Goal: Information Seeking & Learning: Learn about a topic

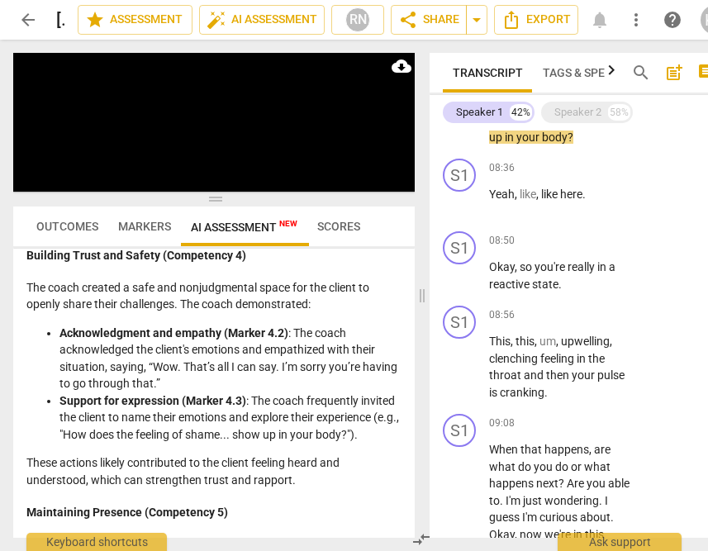
scroll to position [1872, 0]
click at [464, 366] on span "pause" at bounding box center [460, 368] width 20 height 20
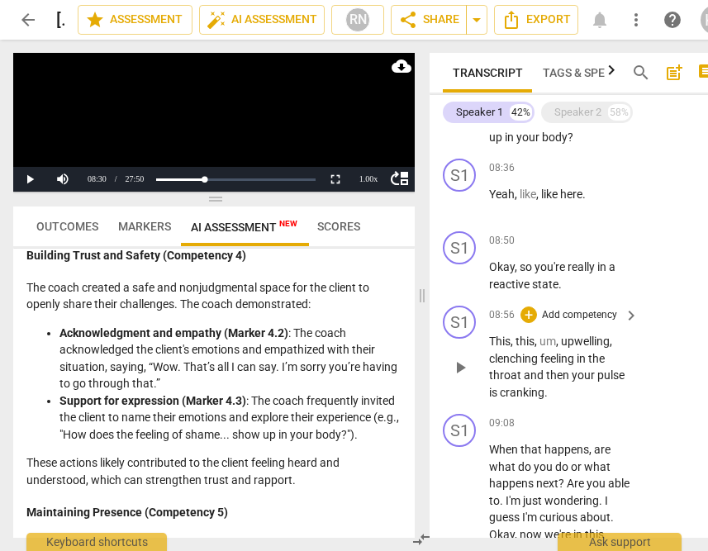
click at [464, 366] on span "play_arrow" at bounding box center [460, 368] width 20 height 20
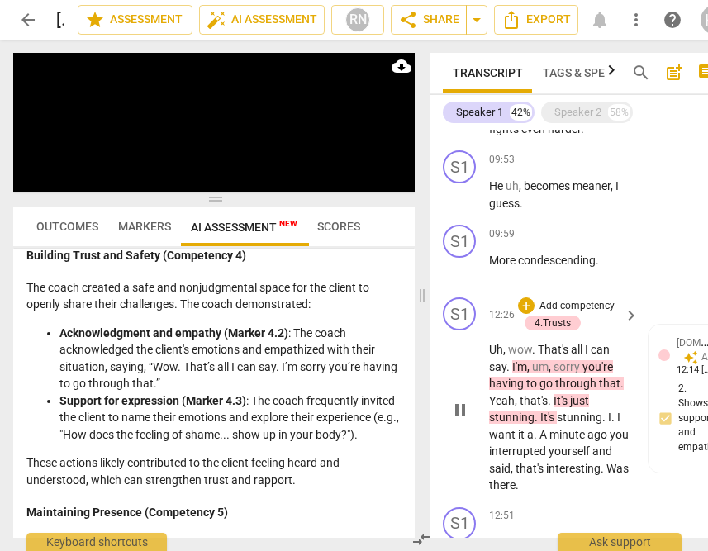
scroll to position [2389, 0]
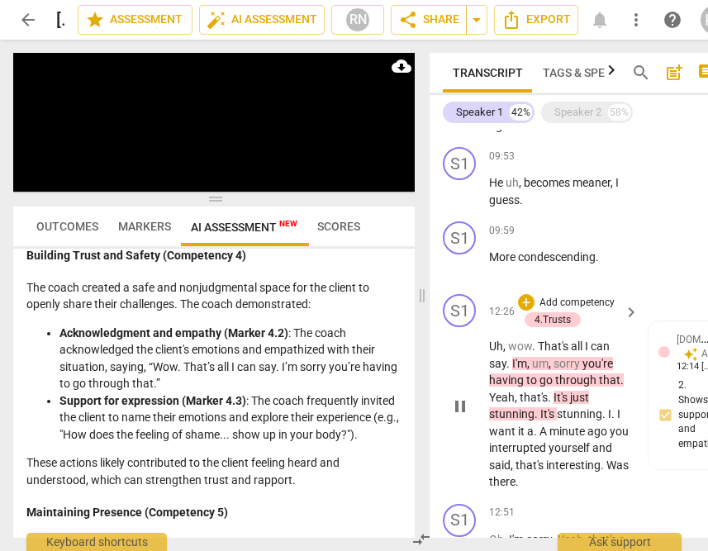
click at [466, 408] on span "pause" at bounding box center [460, 406] width 20 height 20
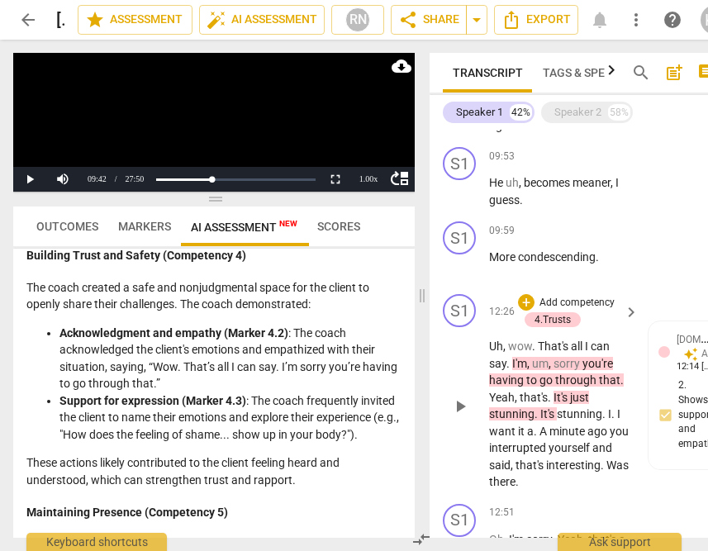
click at [466, 407] on span "play_arrow" at bounding box center [460, 406] width 20 height 20
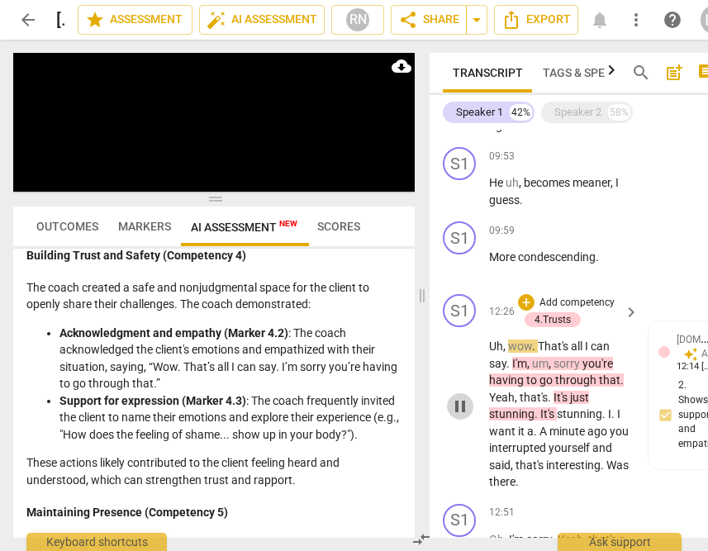
drag, startPoint x: 463, startPoint y: 404, endPoint x: 471, endPoint y: 402, distance: 8.4
click at [463, 404] on span "pause" at bounding box center [460, 406] width 20 height 20
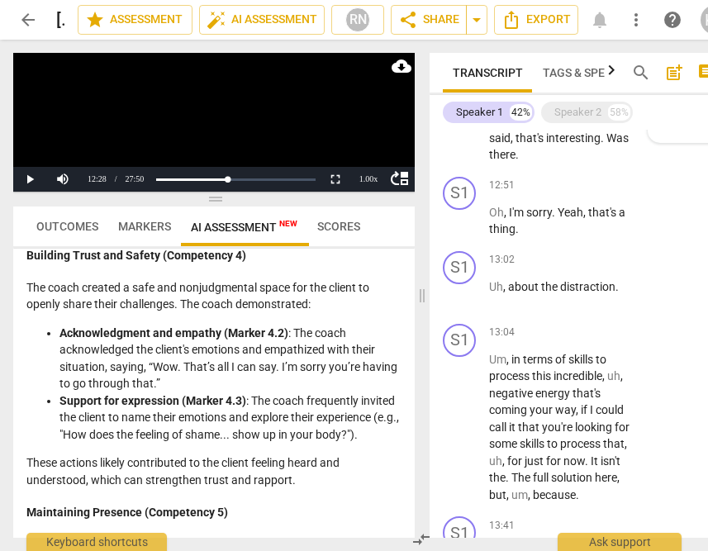
scroll to position [2742, 0]
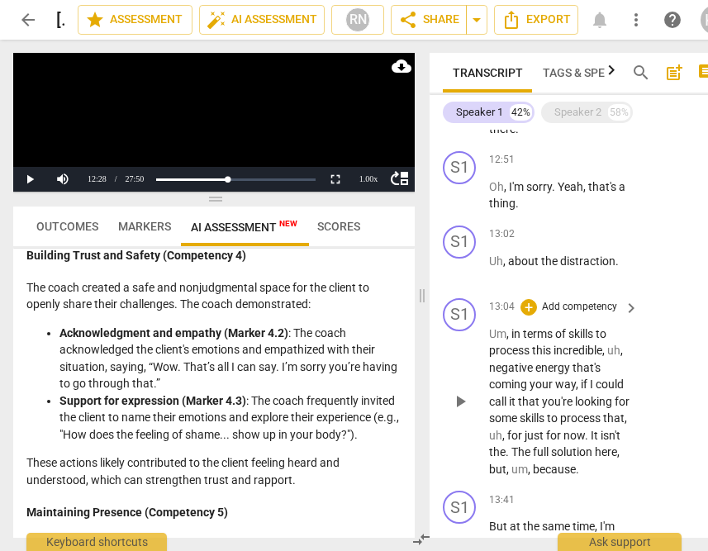
click at [472, 399] on span "play_arrow" at bounding box center [460, 402] width 26 height 20
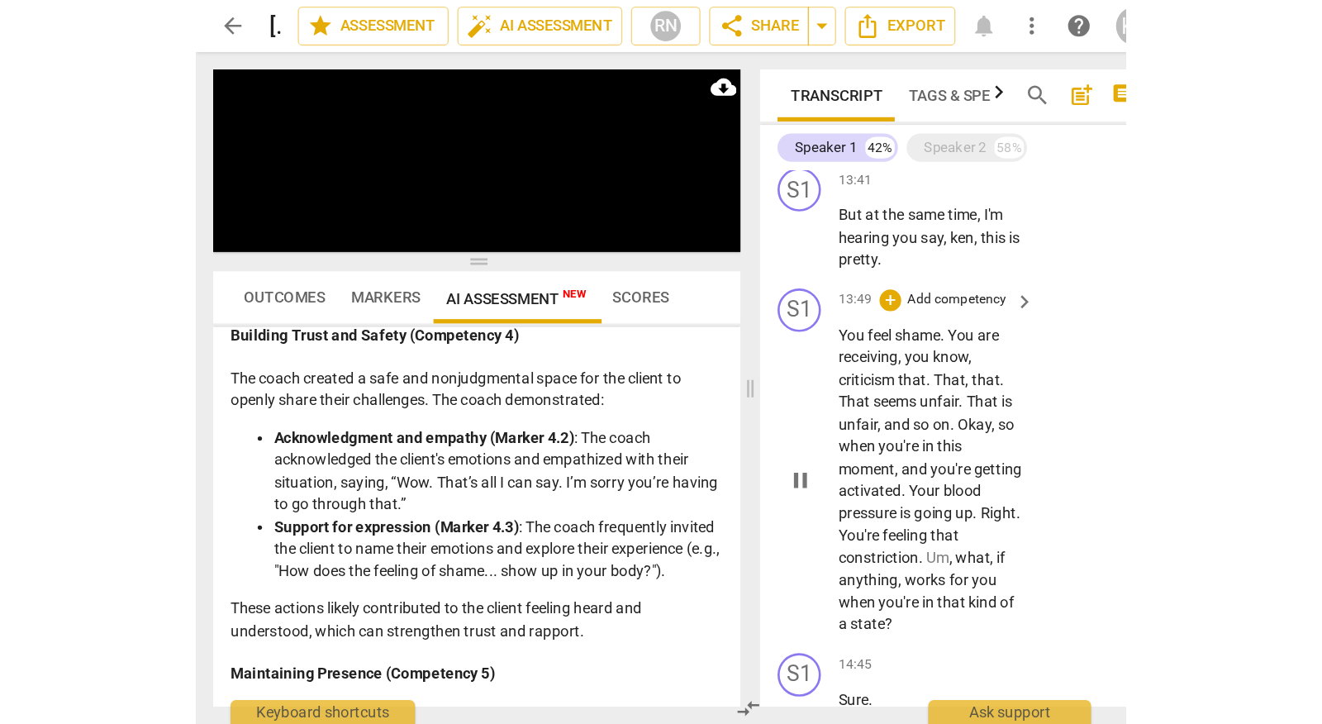
scroll to position [3106, 0]
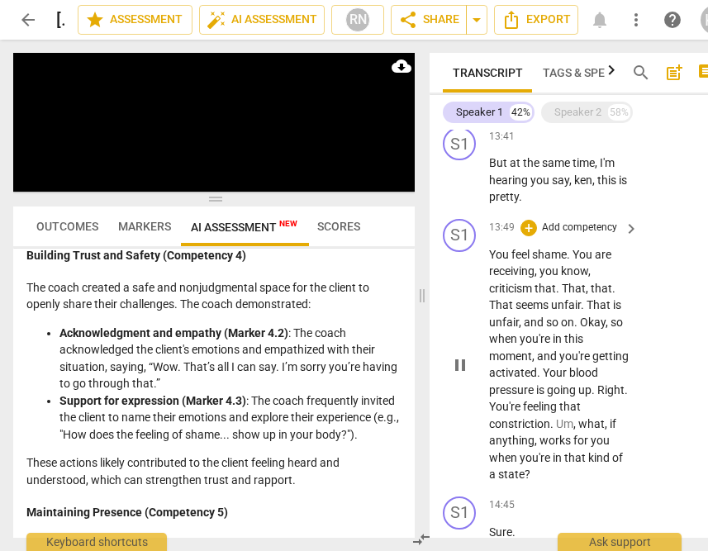
click at [463, 362] on span "pause" at bounding box center [460, 365] width 20 height 20
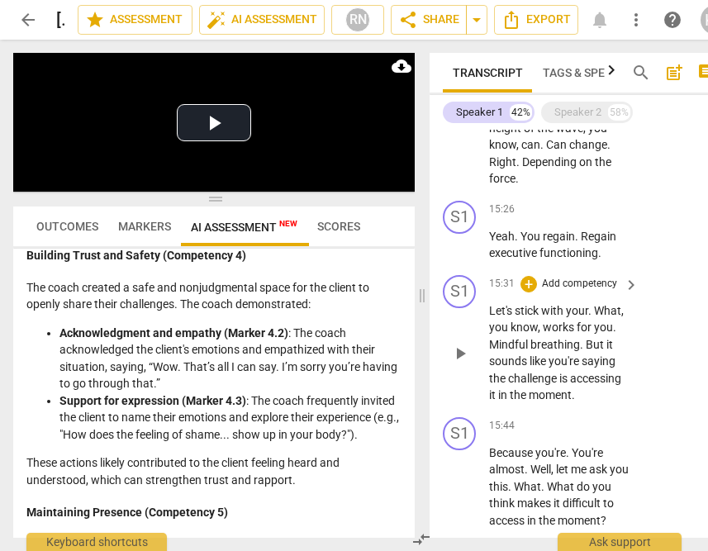
scroll to position [3829, 0]
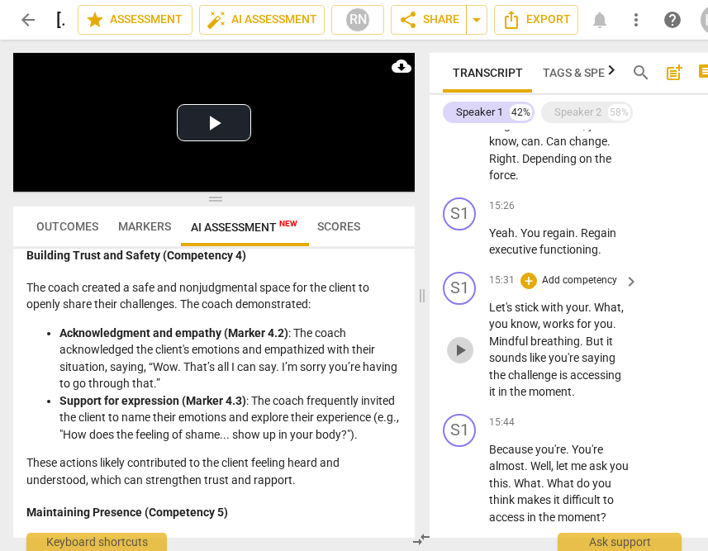
click at [466, 344] on span "play_arrow" at bounding box center [460, 350] width 20 height 20
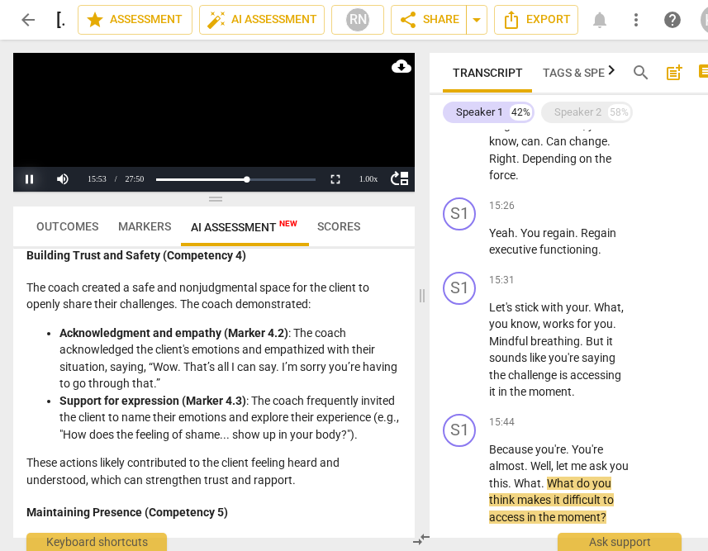
click at [31, 174] on button "Pause" at bounding box center [29, 179] width 33 height 25
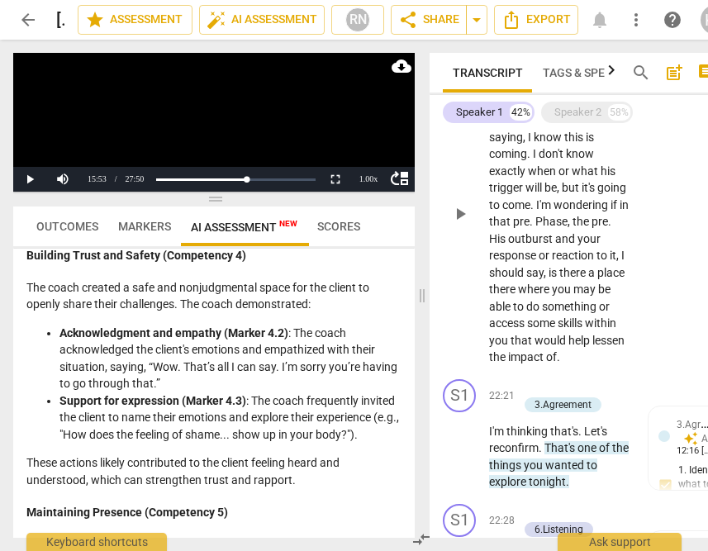
scroll to position [6550, 0]
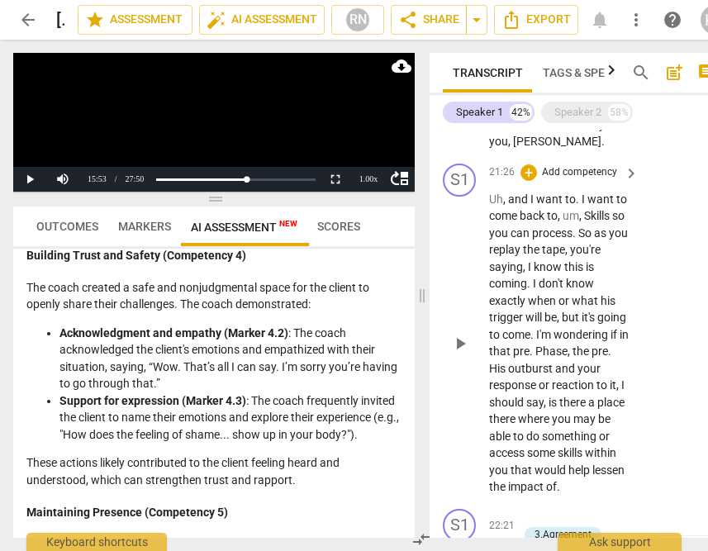
drag, startPoint x: 470, startPoint y: 350, endPoint x: 521, endPoint y: 349, distance: 51.2
click at [469, 351] on span "play_arrow" at bounding box center [460, 344] width 20 height 20
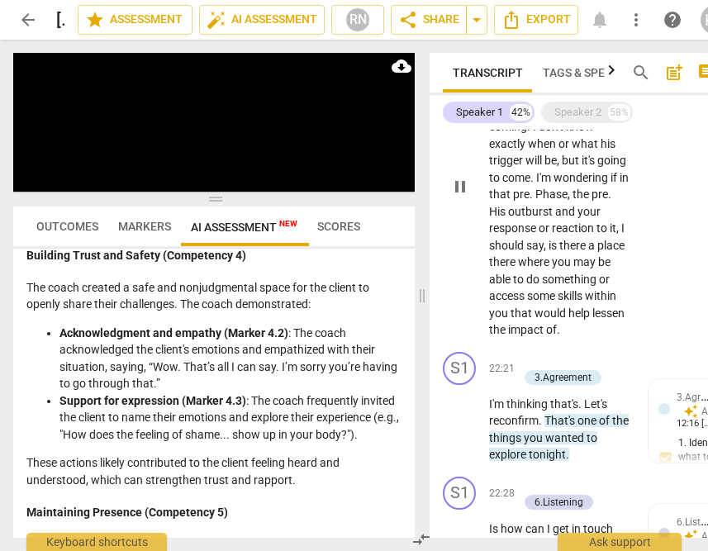
scroll to position [6710, 0]
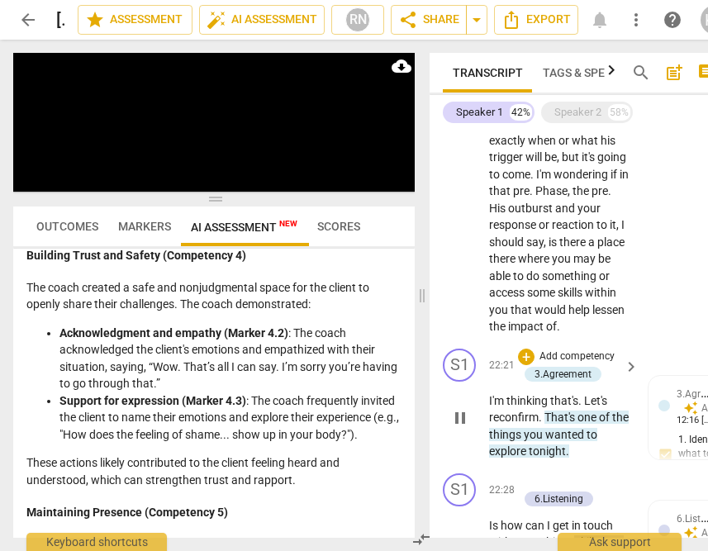
click at [465, 428] on span "pause" at bounding box center [460, 418] width 20 height 20
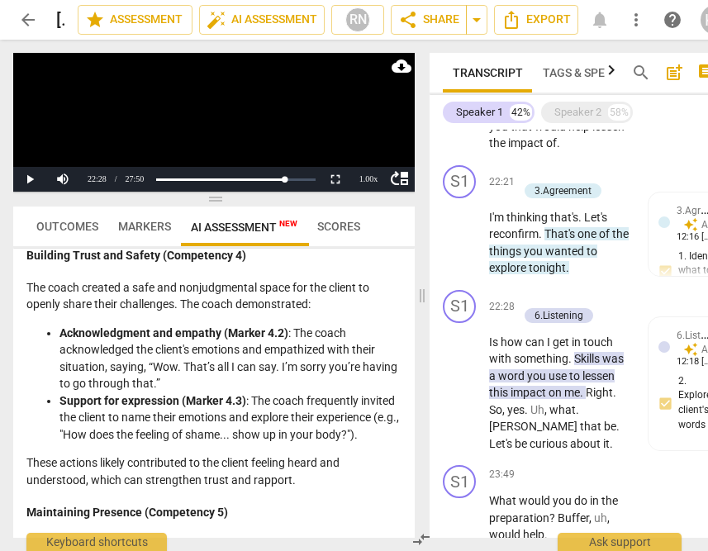
scroll to position [6950, 0]
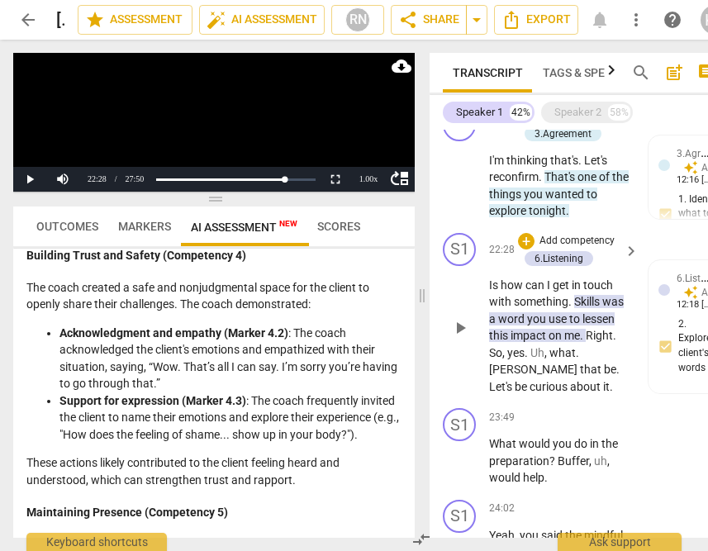
click at [459, 338] on span "play_arrow" at bounding box center [460, 328] width 20 height 20
click at [34, 178] on button "Pause" at bounding box center [29, 179] width 33 height 25
click at [463, 471] on span "play_arrow" at bounding box center [460, 461] width 20 height 20
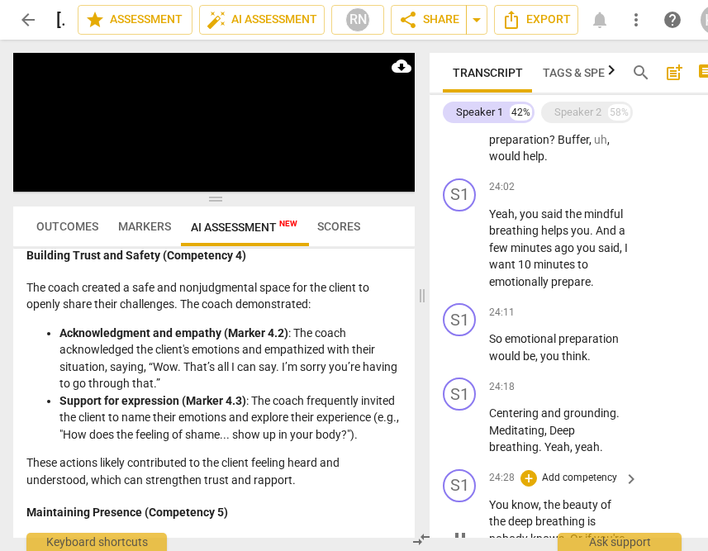
scroll to position [7351, 0]
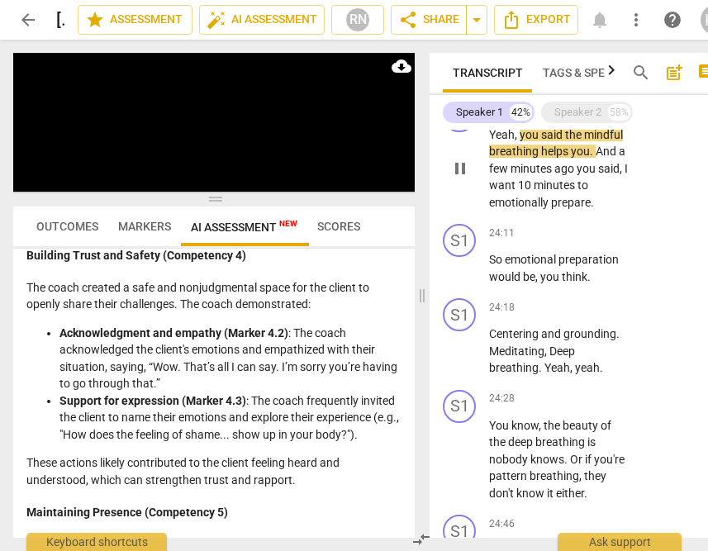
click at [460, 178] on span "pause" at bounding box center [460, 169] width 20 height 20
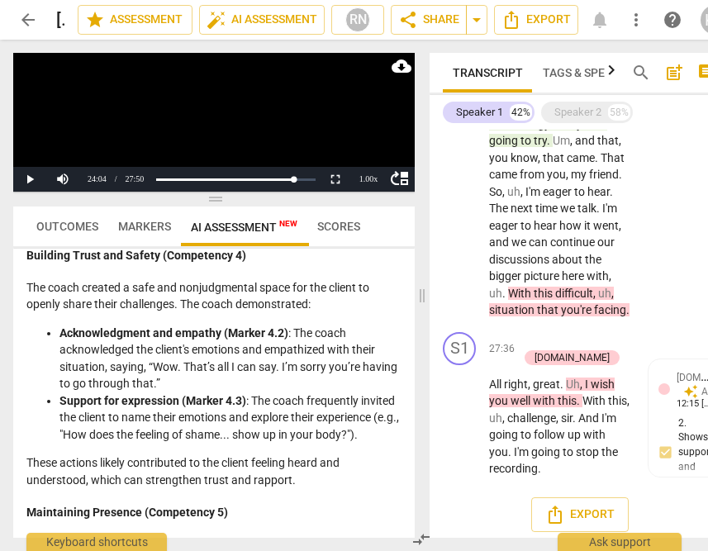
scroll to position [9061, 0]
click at [510, 289] on span "With" at bounding box center [521, 292] width 26 height 13
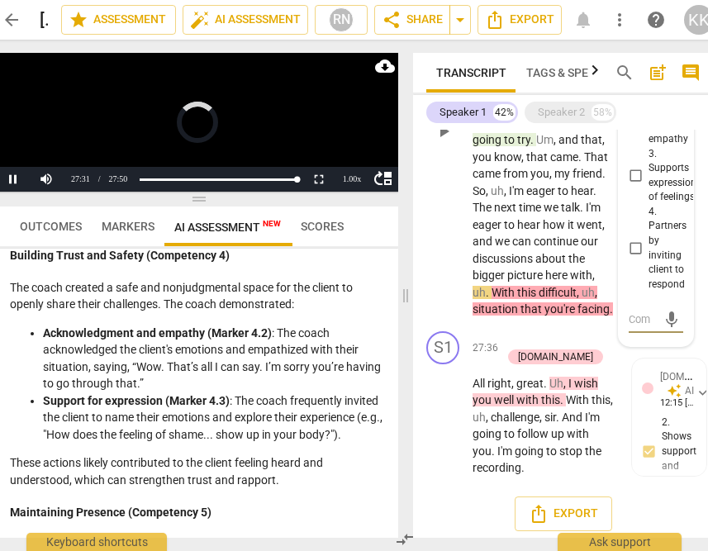
scroll to position [9047, 0]
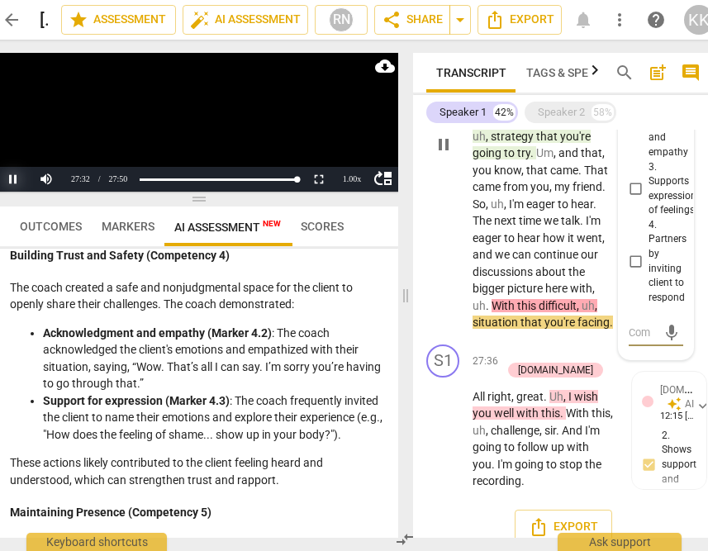
click at [10, 182] on button "Pause" at bounding box center [13, 179] width 33 height 25
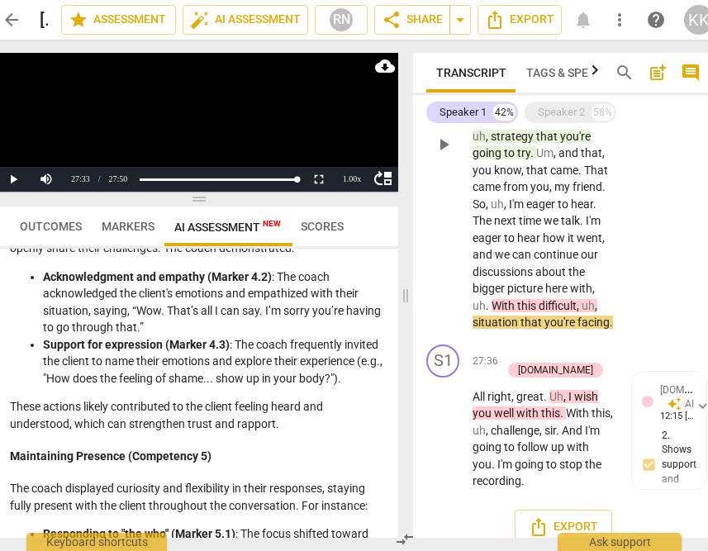
scroll to position [37, 0]
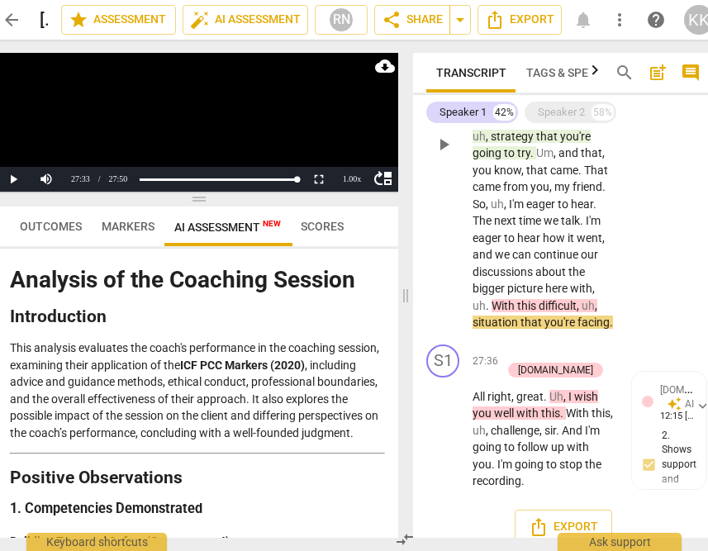
click at [136, 223] on span "Markers" at bounding box center [128, 226] width 53 height 13
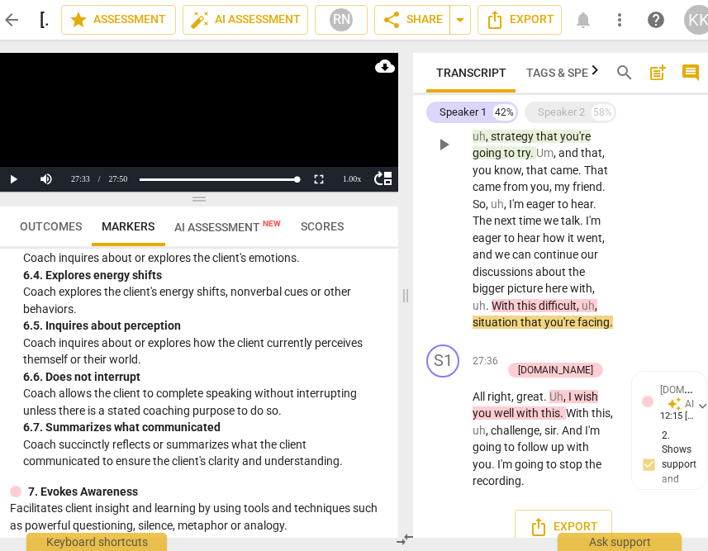
scroll to position [1359, 0]
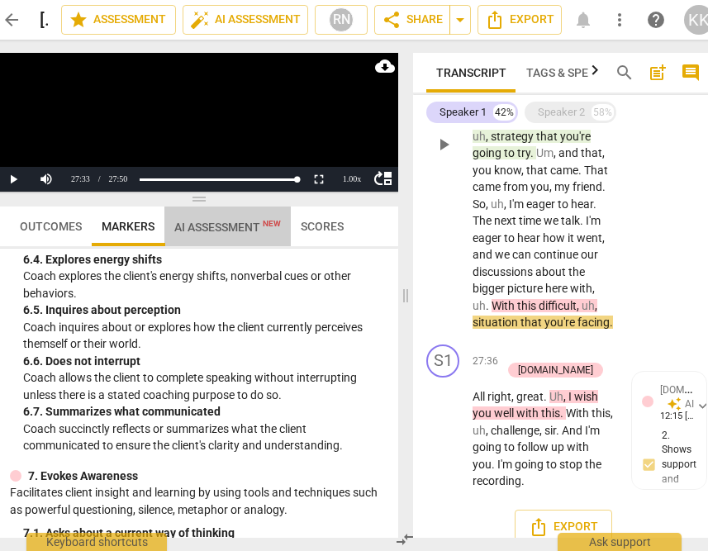
click at [203, 223] on span "AI Assessment New" at bounding box center [227, 227] width 107 height 13
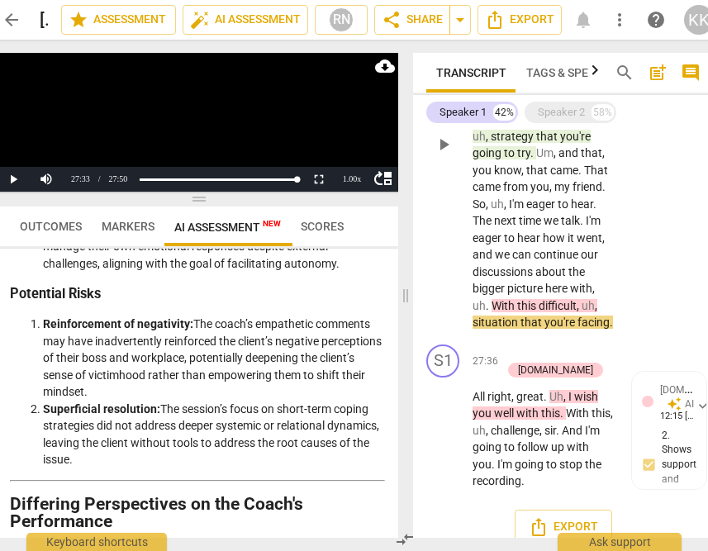
scroll to position [2797, 0]
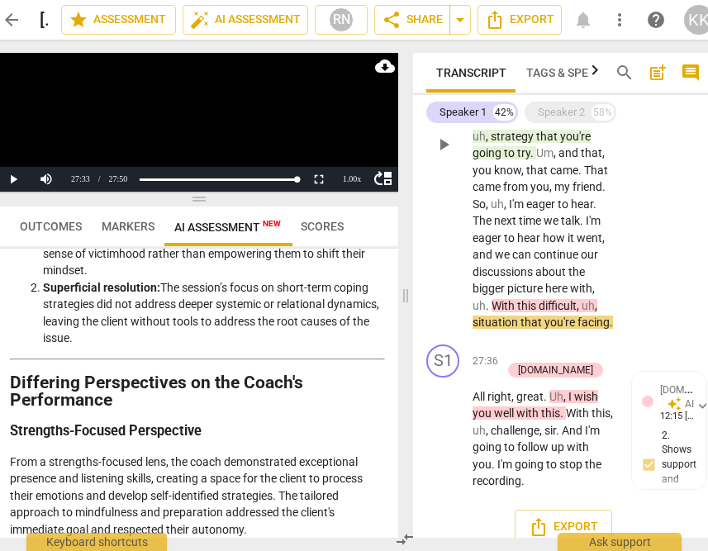
drag, startPoint x: 149, startPoint y: 434, endPoint x: 32, endPoint y: 322, distance: 161.8
click at [13, 306] on ol "Reinforcement of negativity: The coach’s empathetic comments may have inadverte…" at bounding box center [197, 270] width 375 height 153
copy ol "Reinforcement of negativity: The coach’s empathetic comments may have inadverte…"
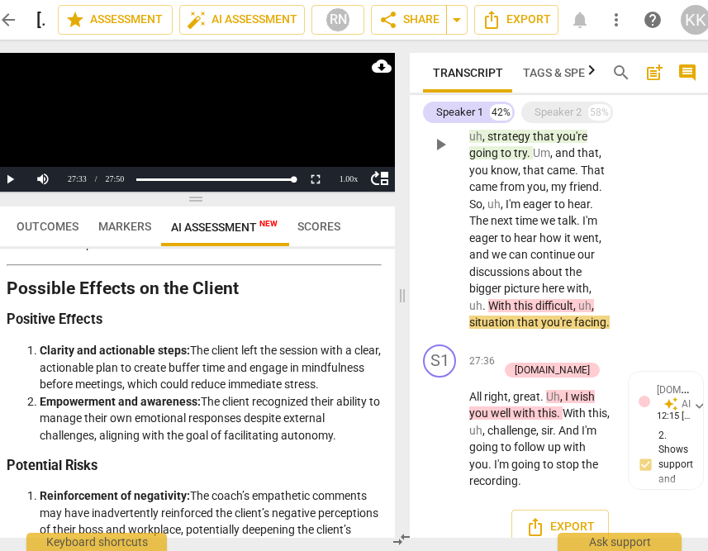
scroll to position [2465, 0]
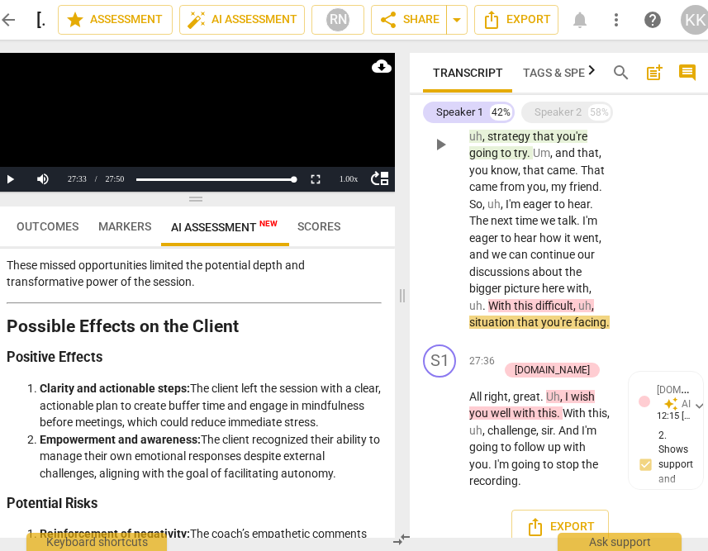
drag, startPoint x: 362, startPoint y: 337, endPoint x: 11, endPoint y: 474, distance: 376.9
click at [11, 474] on ol "Clarity and actionable steps: The client left the session with a clear, actiona…" at bounding box center [194, 431] width 375 height 102
copy ol "Clarity and actionable steps: The client left the session with a clear, actiona…"
